Goal: Contribute content

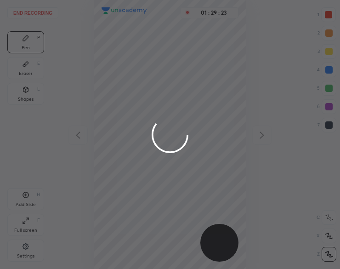
scroll to position [269, 193]
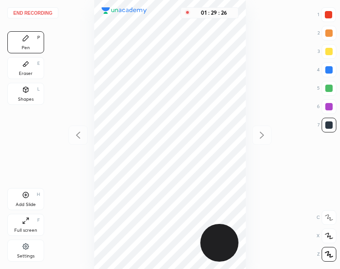
click at [33, 15] on button "End recording" at bounding box center [32, 12] width 51 height 11
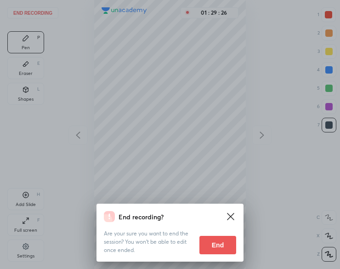
click at [219, 250] on button "End" at bounding box center [218, 245] width 37 height 18
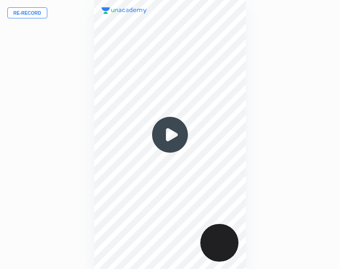
click at [7, 11] on button "Re-record" at bounding box center [27, 12] width 40 height 11
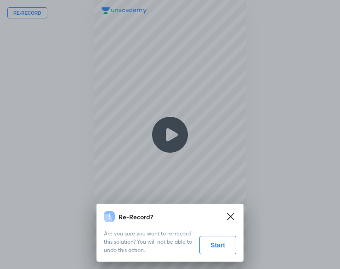
click at [221, 242] on button "Start" at bounding box center [218, 245] width 37 height 18
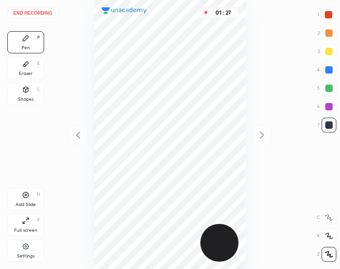
click at [23, 194] on icon at bounding box center [25, 194] width 7 height 7
click at [83, 133] on icon at bounding box center [78, 135] width 11 height 11
click at [261, 135] on icon at bounding box center [262, 135] width 11 height 11
click at [34, 11] on button "End recording" at bounding box center [32, 12] width 51 height 11
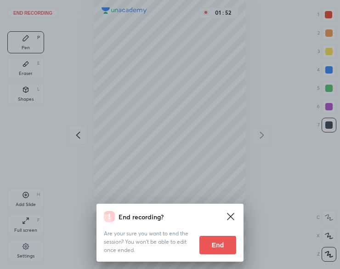
click at [209, 240] on button "End" at bounding box center [218, 245] width 37 height 18
